Goal: Find specific page/section

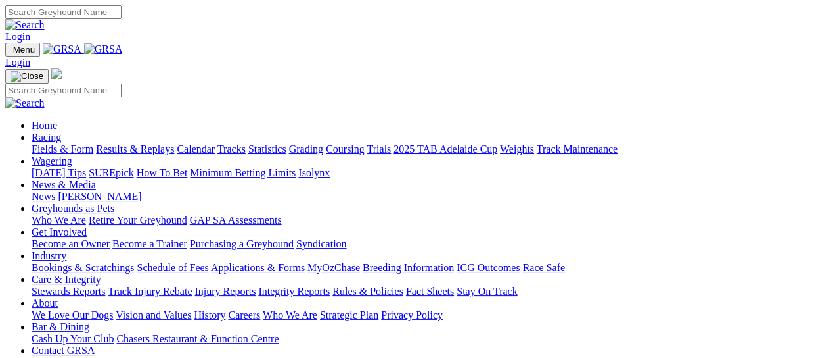
click at [42, 143] on link "Fields & Form" at bounding box center [63, 148] width 62 height 11
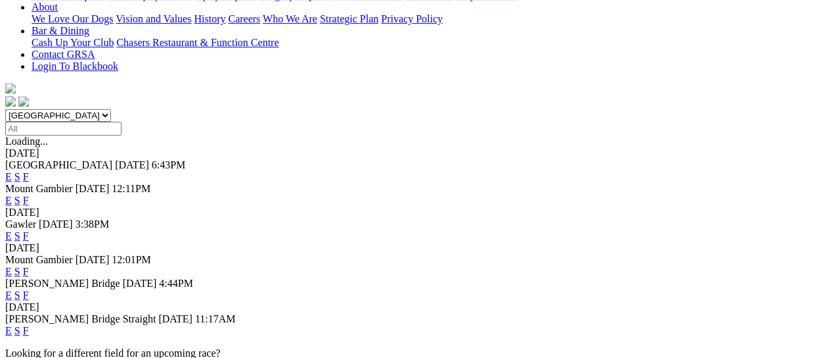
scroll to position [350, 0]
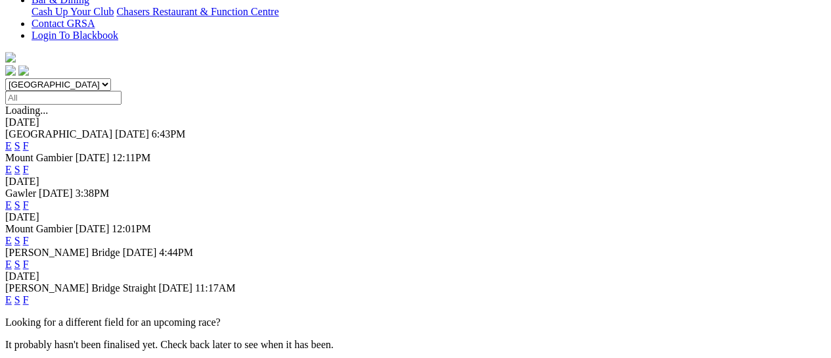
click at [29, 294] on link "F" at bounding box center [26, 299] width 6 height 11
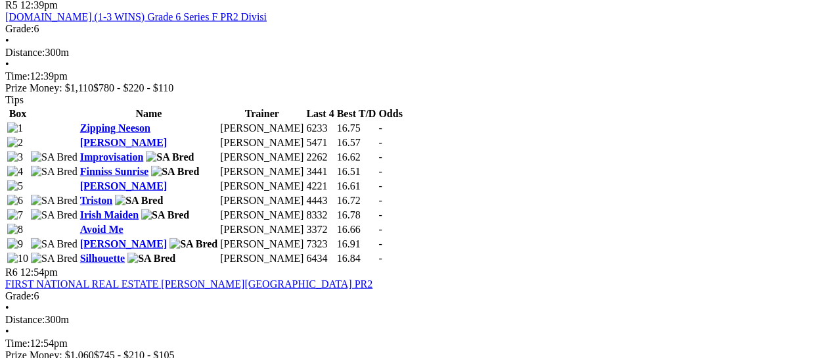
scroll to position [1489, 0]
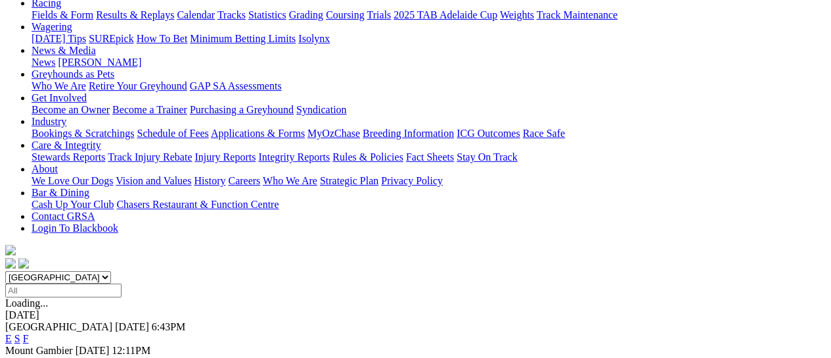
scroll to position [350, 0]
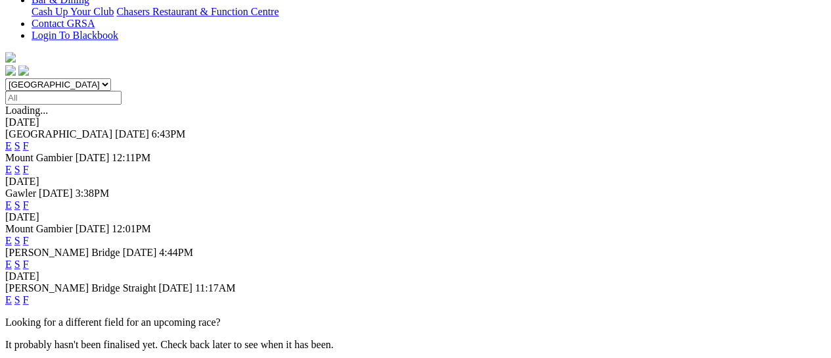
click at [29, 235] on link "F" at bounding box center [26, 240] width 6 height 11
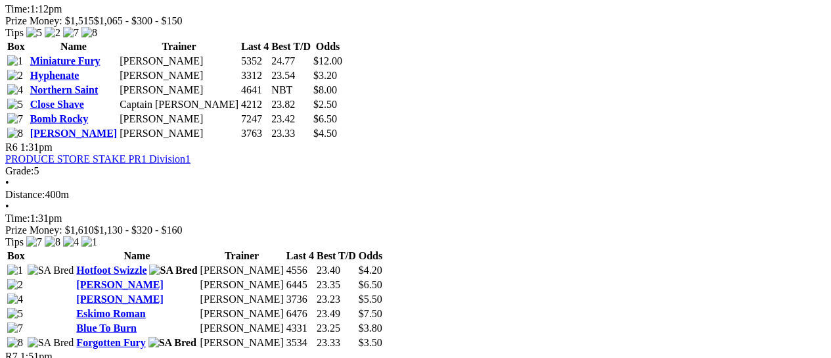
scroll to position [1577, 0]
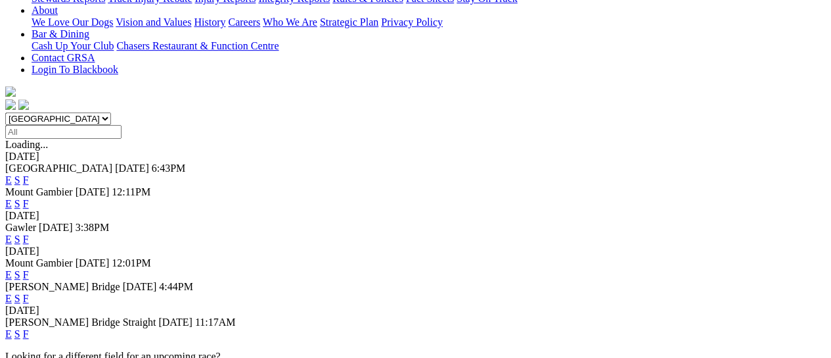
scroll to position [350, 0]
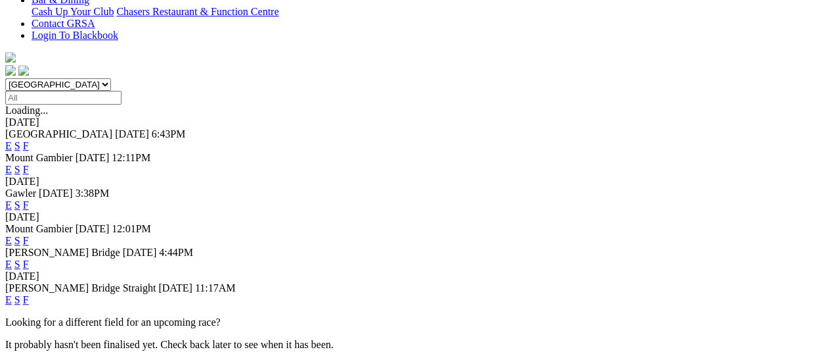
click at [29, 258] on link "F" at bounding box center [26, 263] width 6 height 11
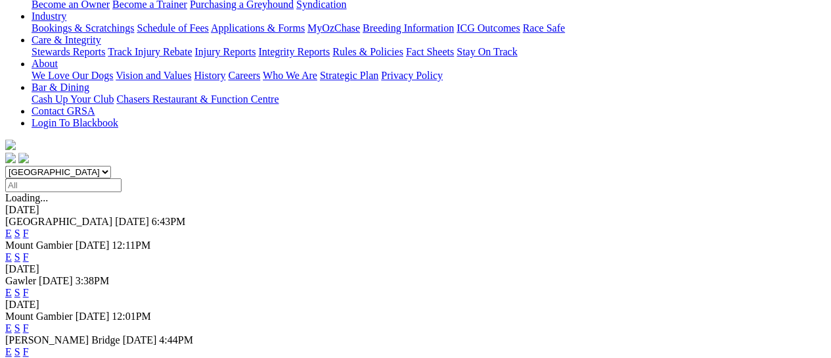
click at [29, 287] on link "F" at bounding box center [26, 292] width 6 height 11
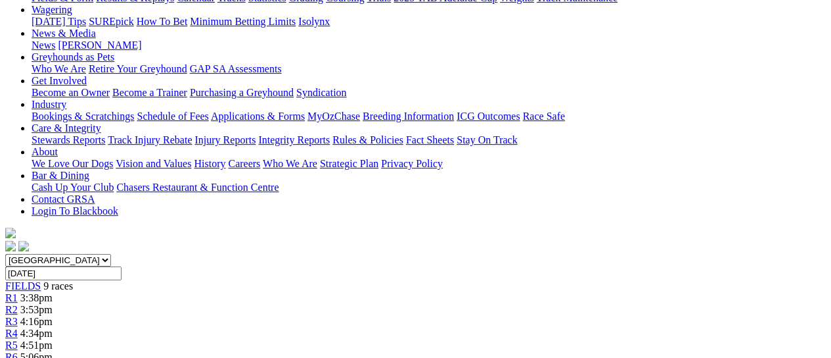
scroll to position [175, 0]
